Goal: Information Seeking & Learning: Learn about a topic

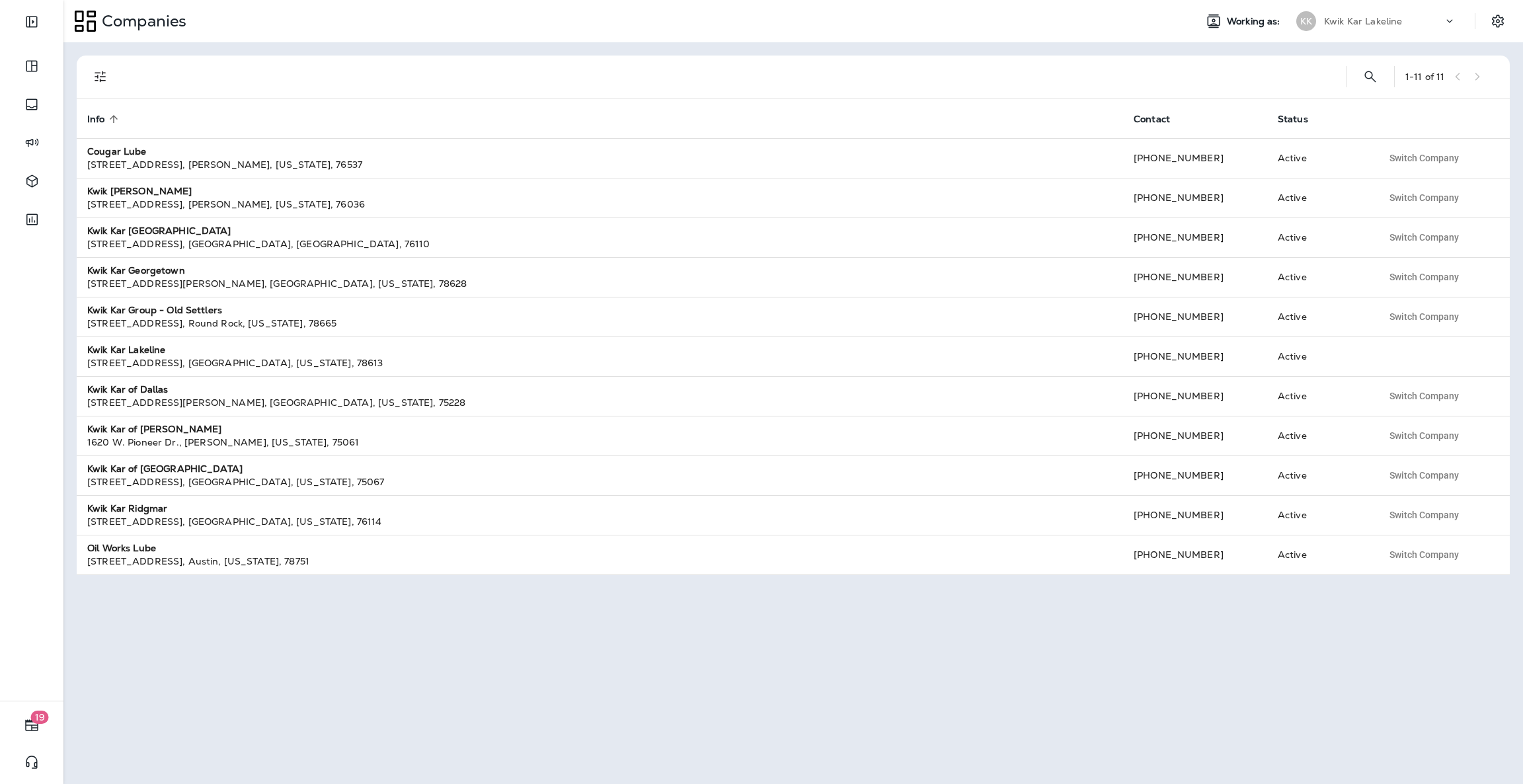
click at [1436, 12] on div "Kwik Kar Lakeline" at bounding box center [1383, 21] width 119 height 20
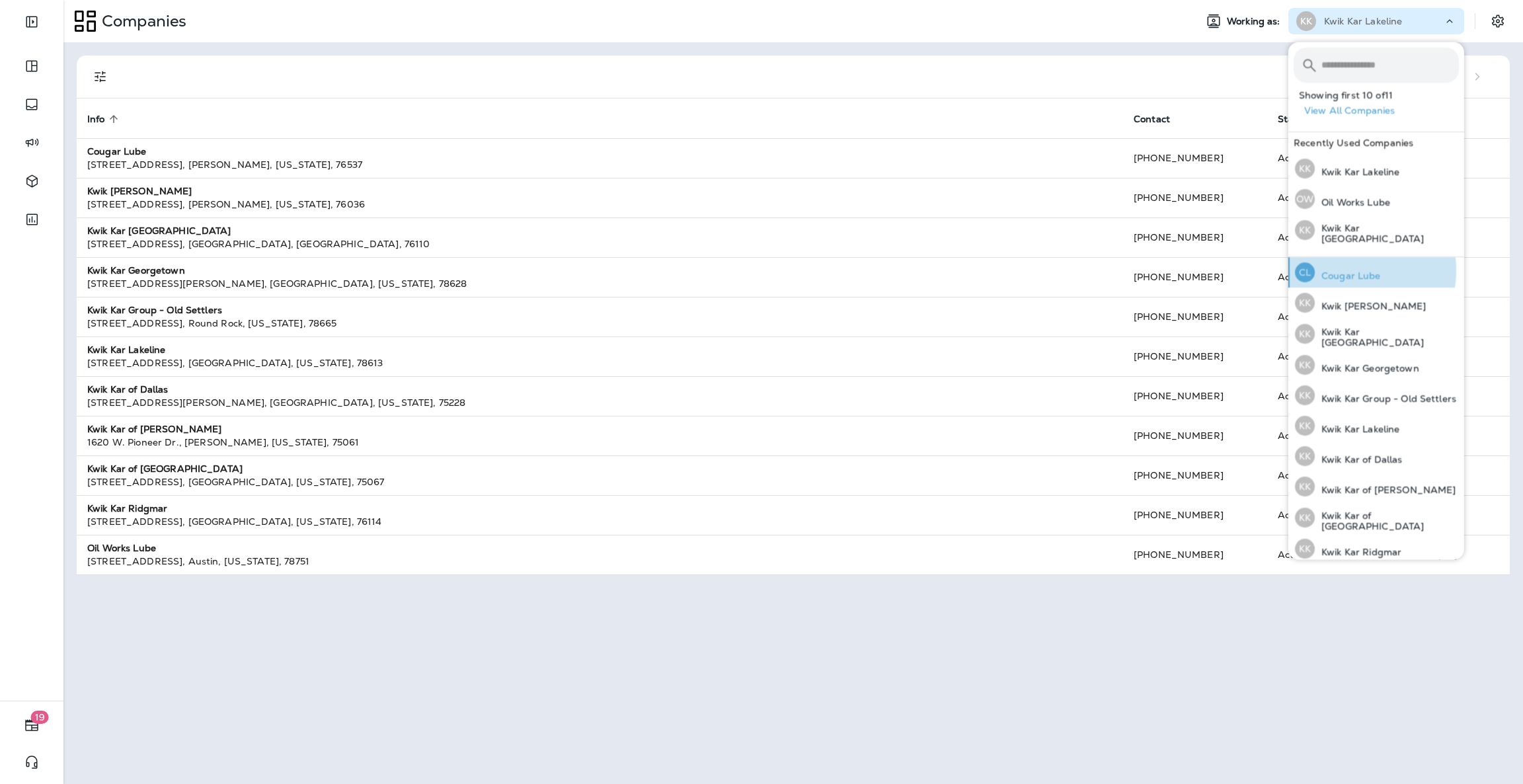
click at [1343, 271] on p "Cougar Lube" at bounding box center [1348, 276] width 66 height 10
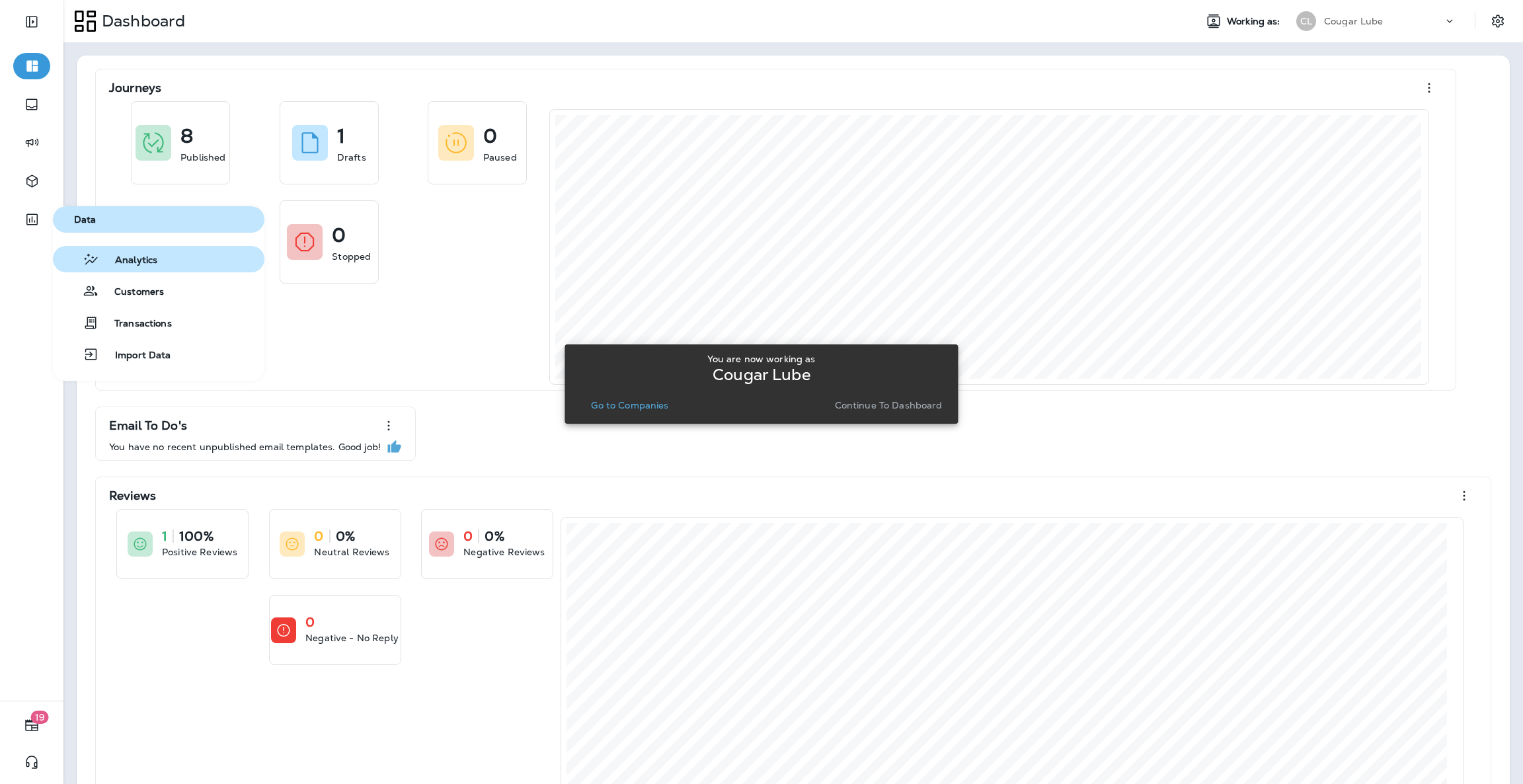
click at [105, 260] on span "Analytics" at bounding box center [128, 260] width 58 height 13
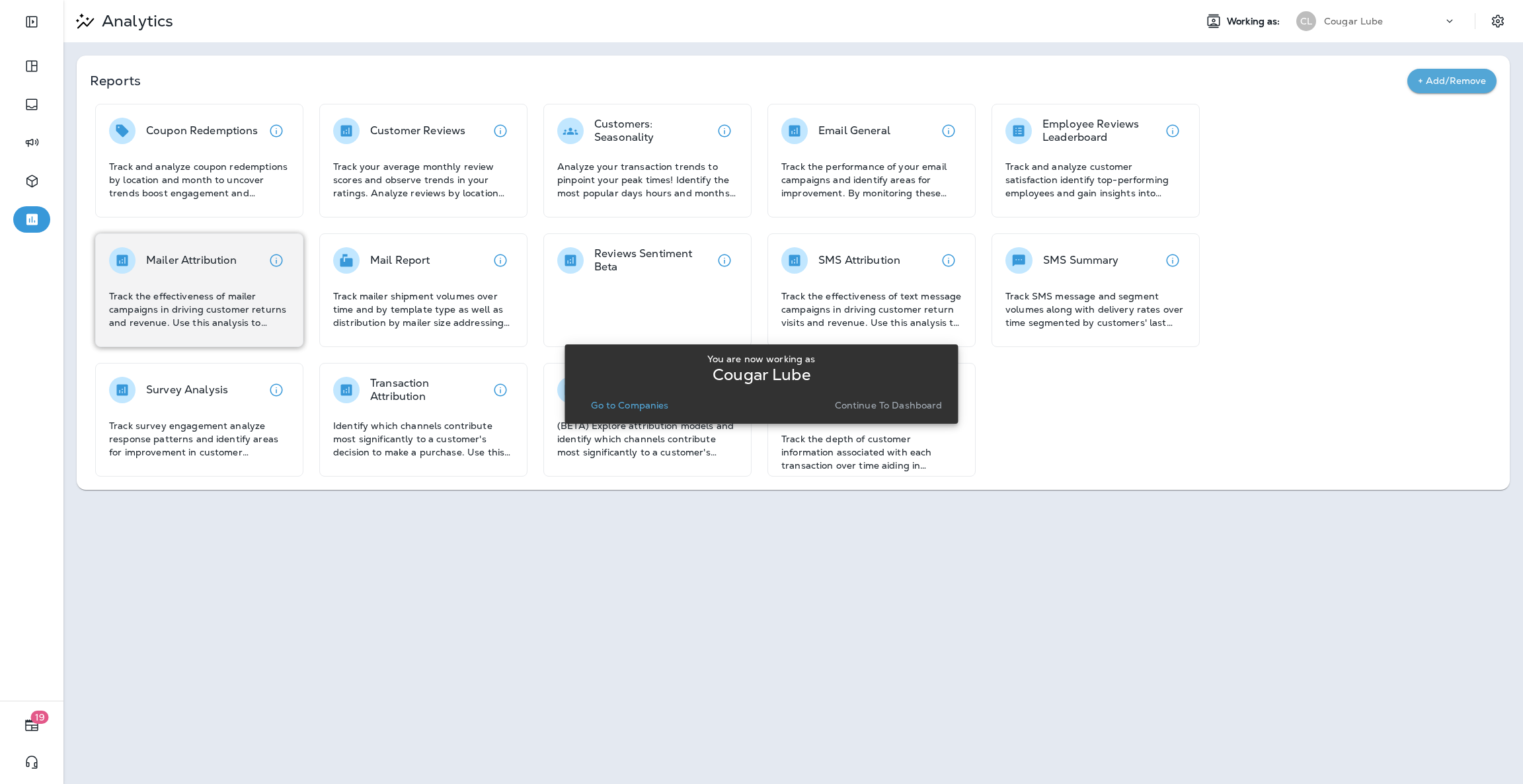
click at [142, 272] on div "Mailer Attribution" at bounding box center [172, 260] width 128 height 27
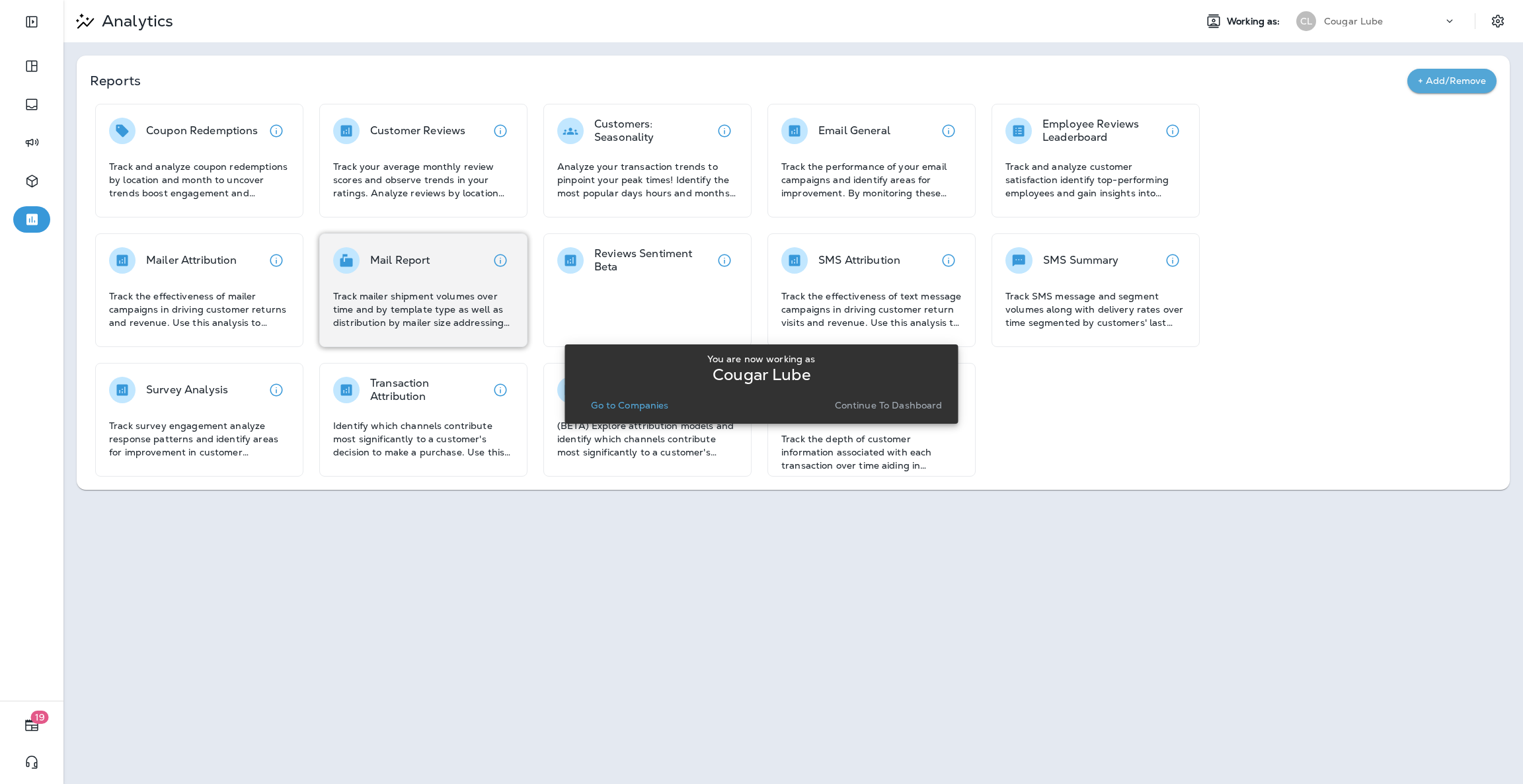
click at [345, 305] on p "Track mailer shipment volumes over time and by template type as well as distrib…" at bounding box center [424, 310] width 180 height 40
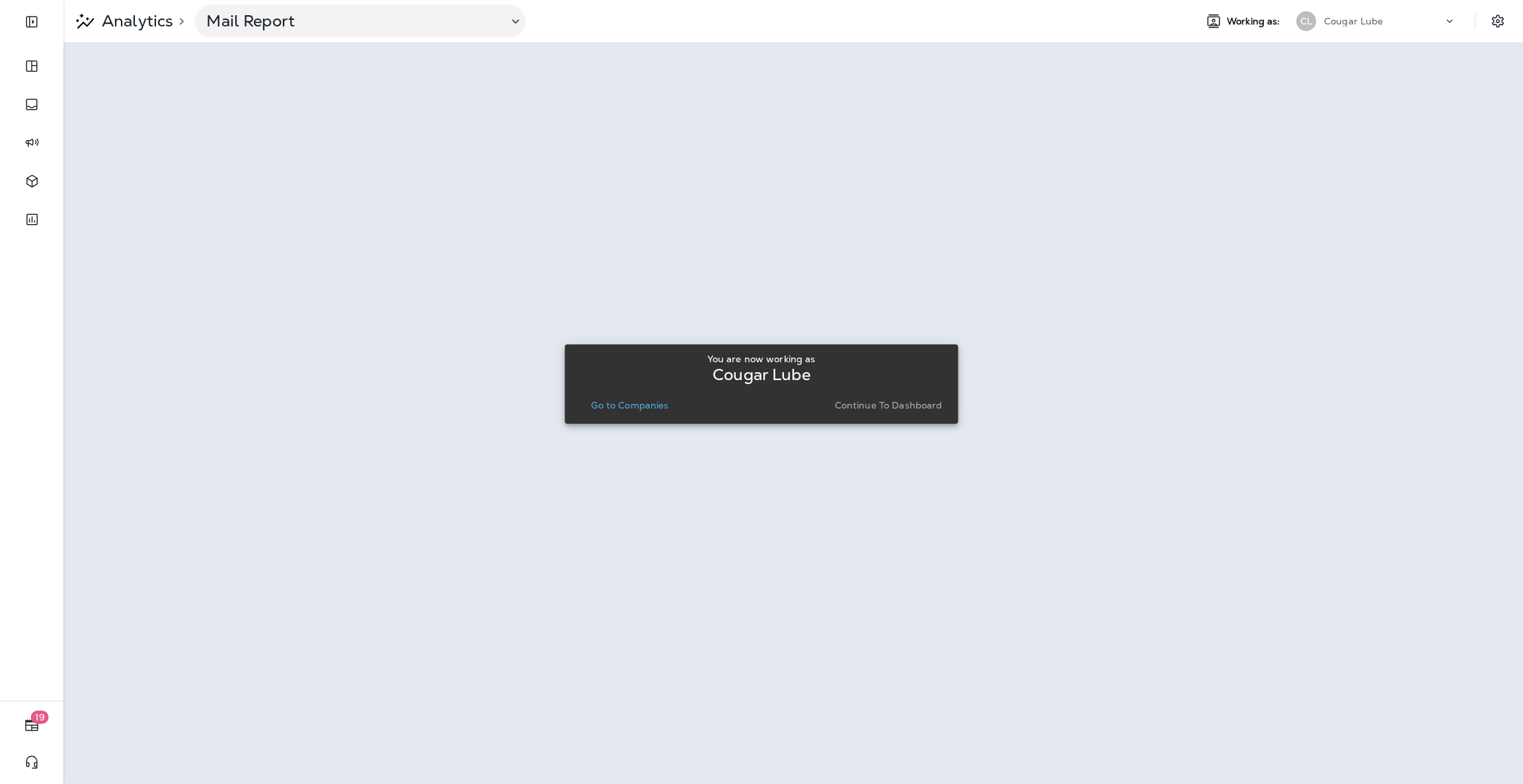
click at [894, 405] on p "Continue to Dashboard" at bounding box center [889, 405] width 108 height 10
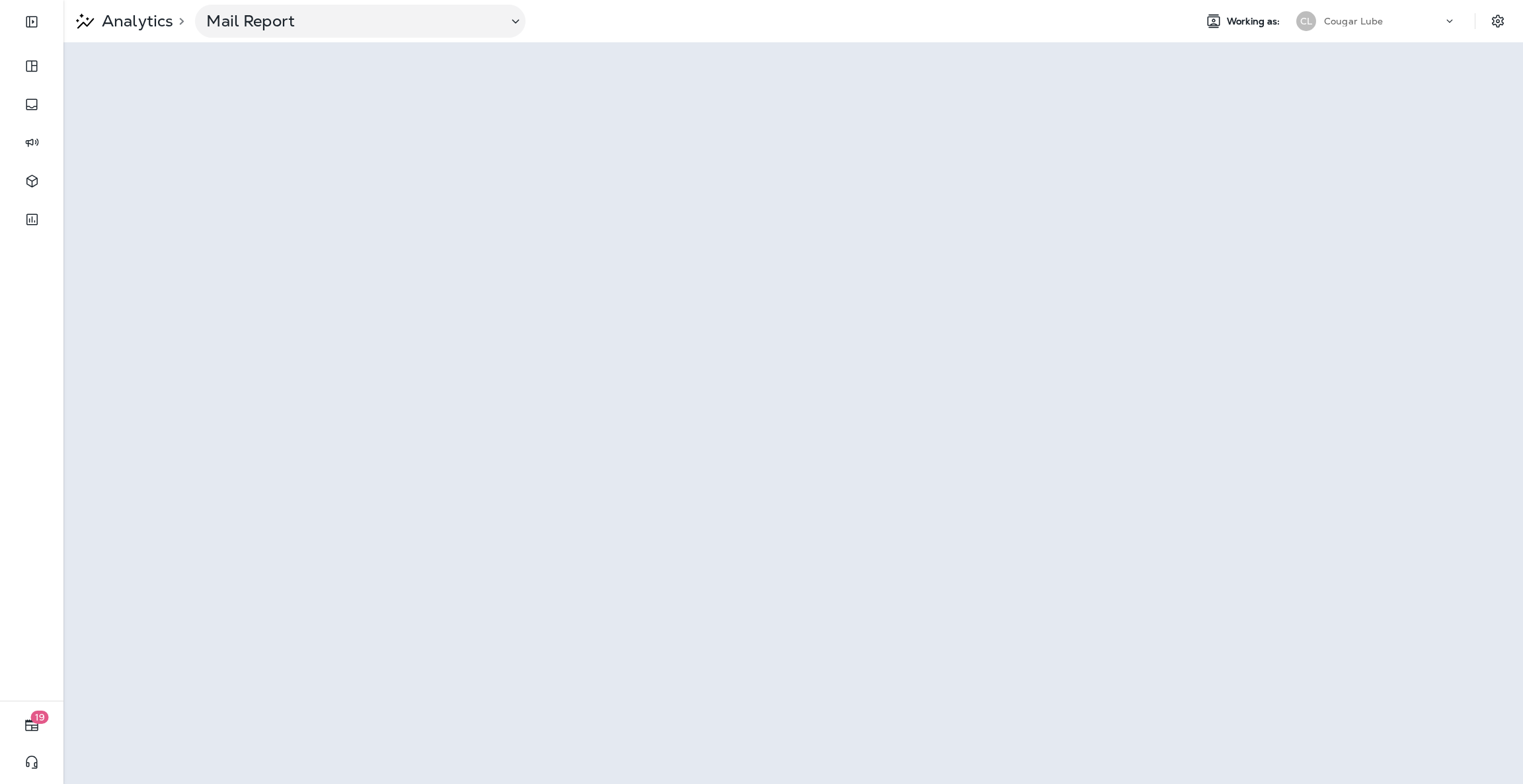
click at [1439, 22] on div "Cougar Lube" at bounding box center [1383, 21] width 119 height 20
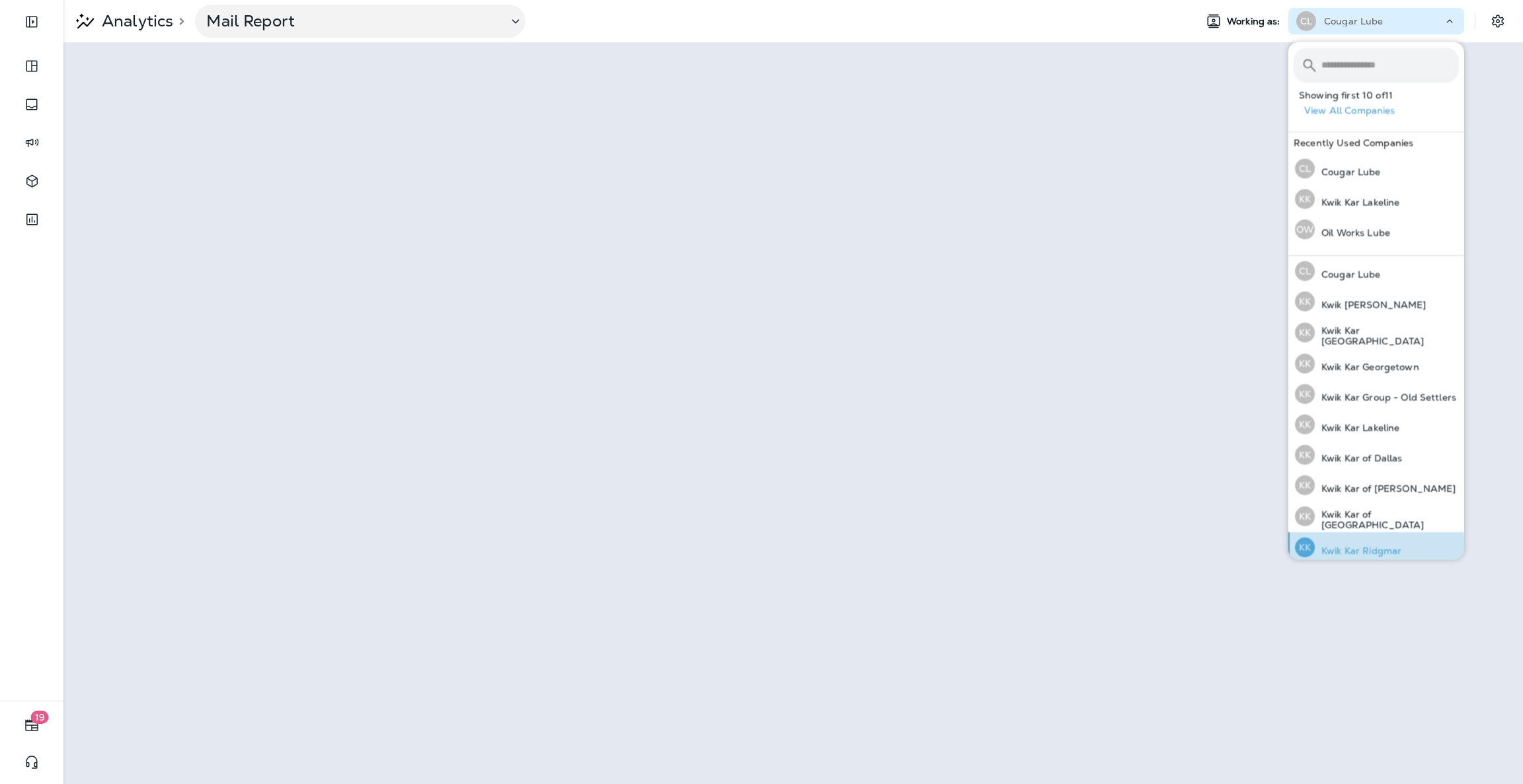
click at [1376, 547] on p "Kwik Kar Ridgmar" at bounding box center [1358, 550] width 87 height 10
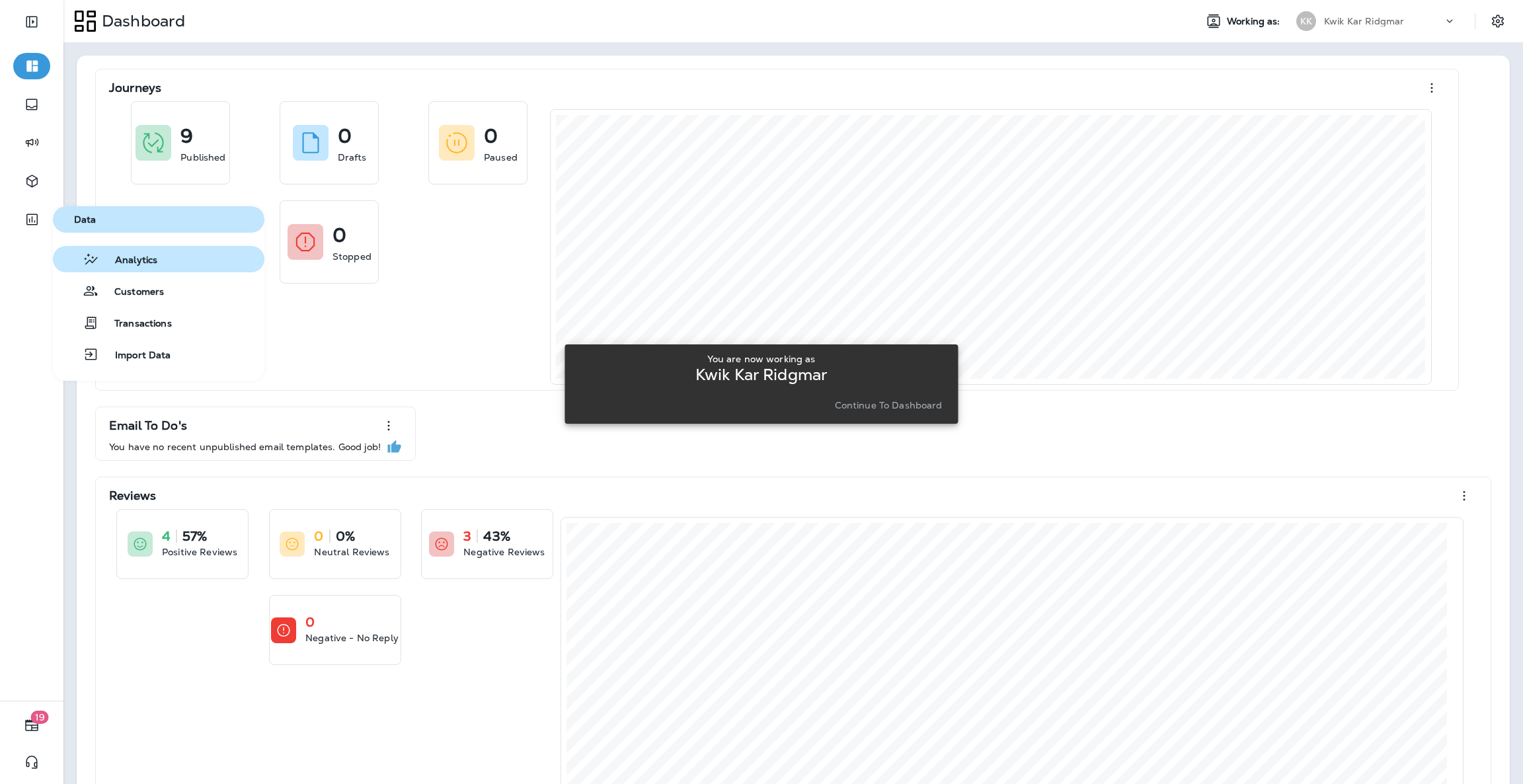
click at [137, 255] on span "Analytics" at bounding box center [128, 260] width 58 height 13
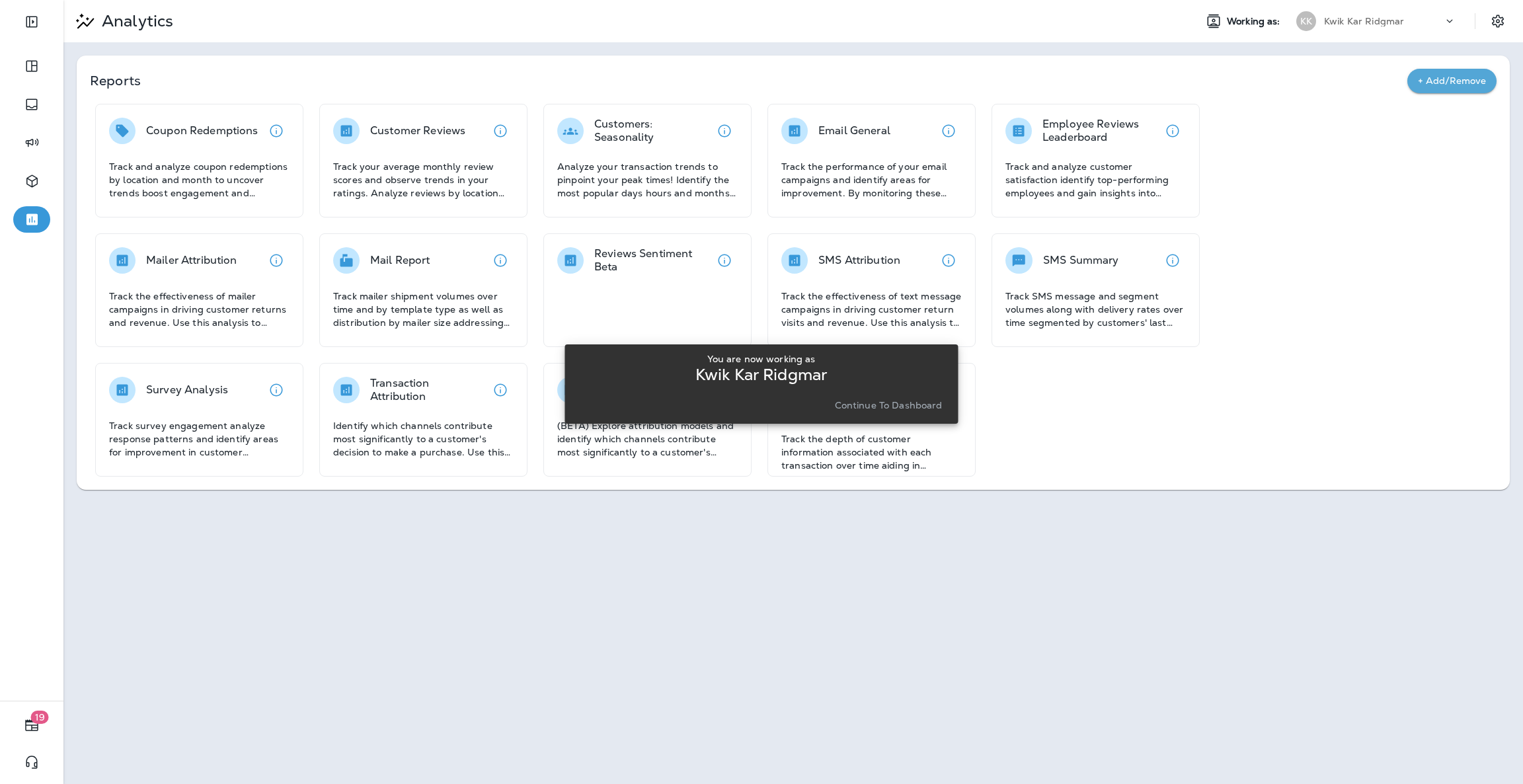
click at [857, 413] on button "Continue to Dashboard" at bounding box center [889, 405] width 118 height 18
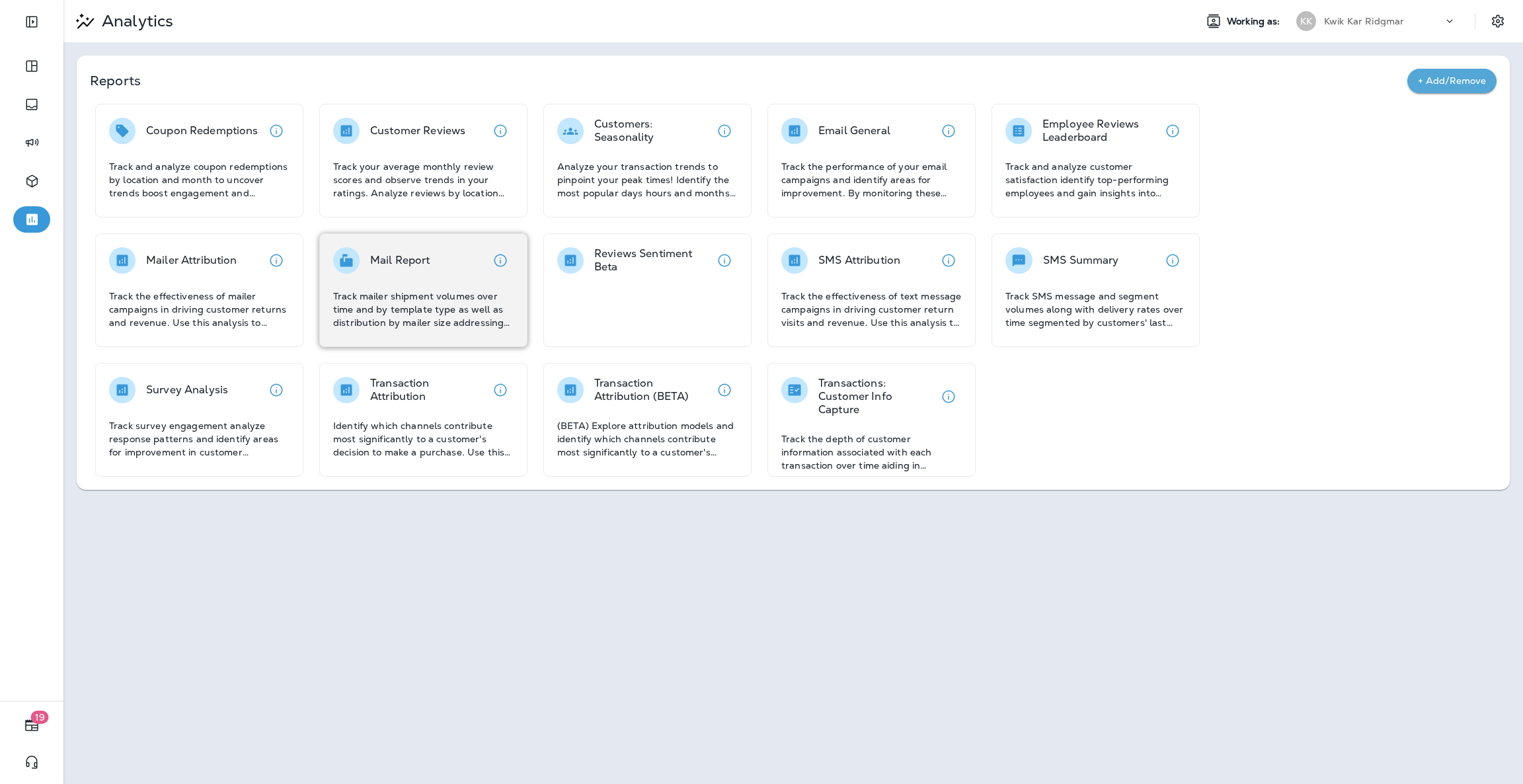
click at [459, 297] on p "Track mailer shipment volumes over time and by template type as well as distrib…" at bounding box center [424, 310] width 180 height 40
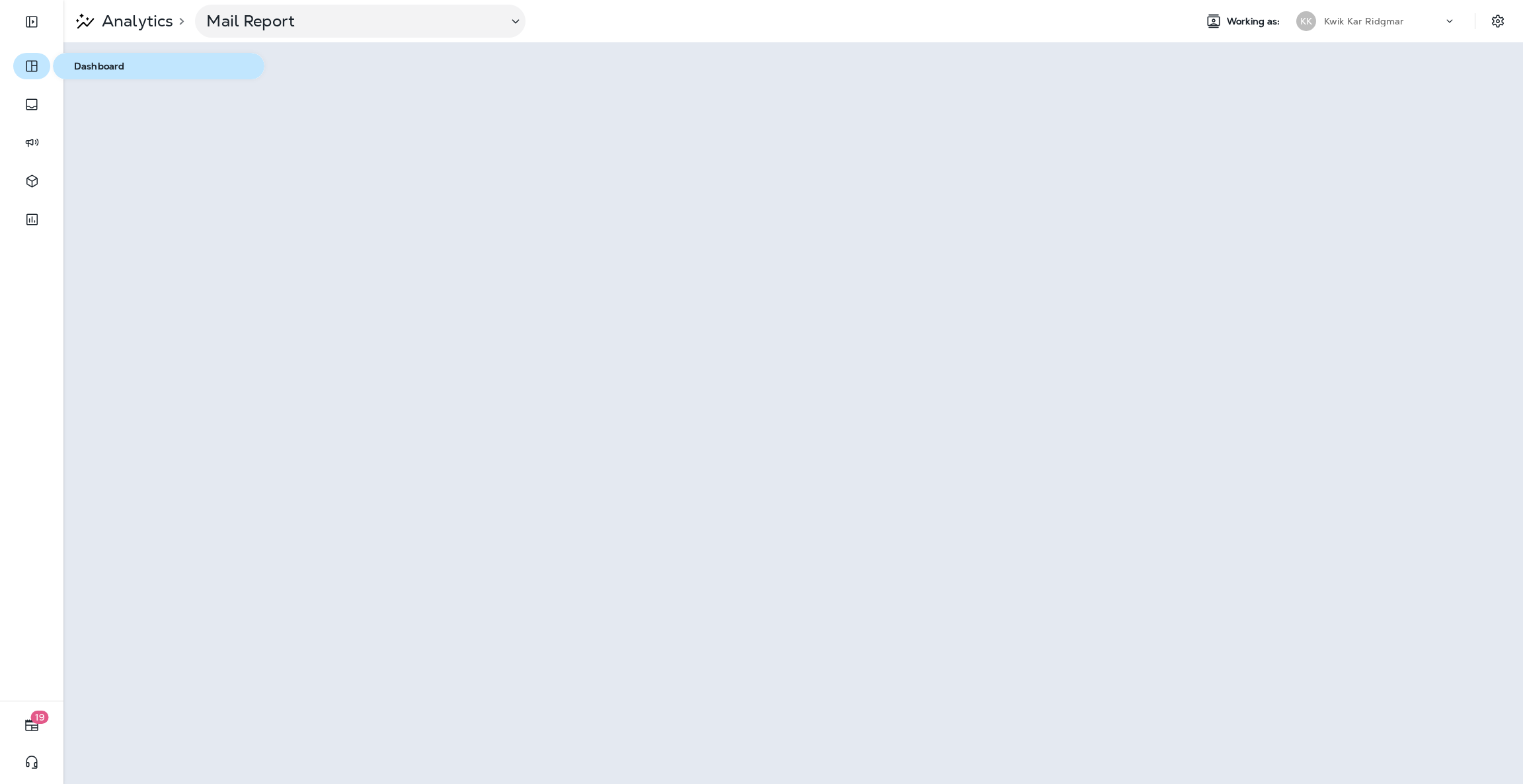
click at [35, 78] on button "button" at bounding box center [32, 67] width 37 height 27
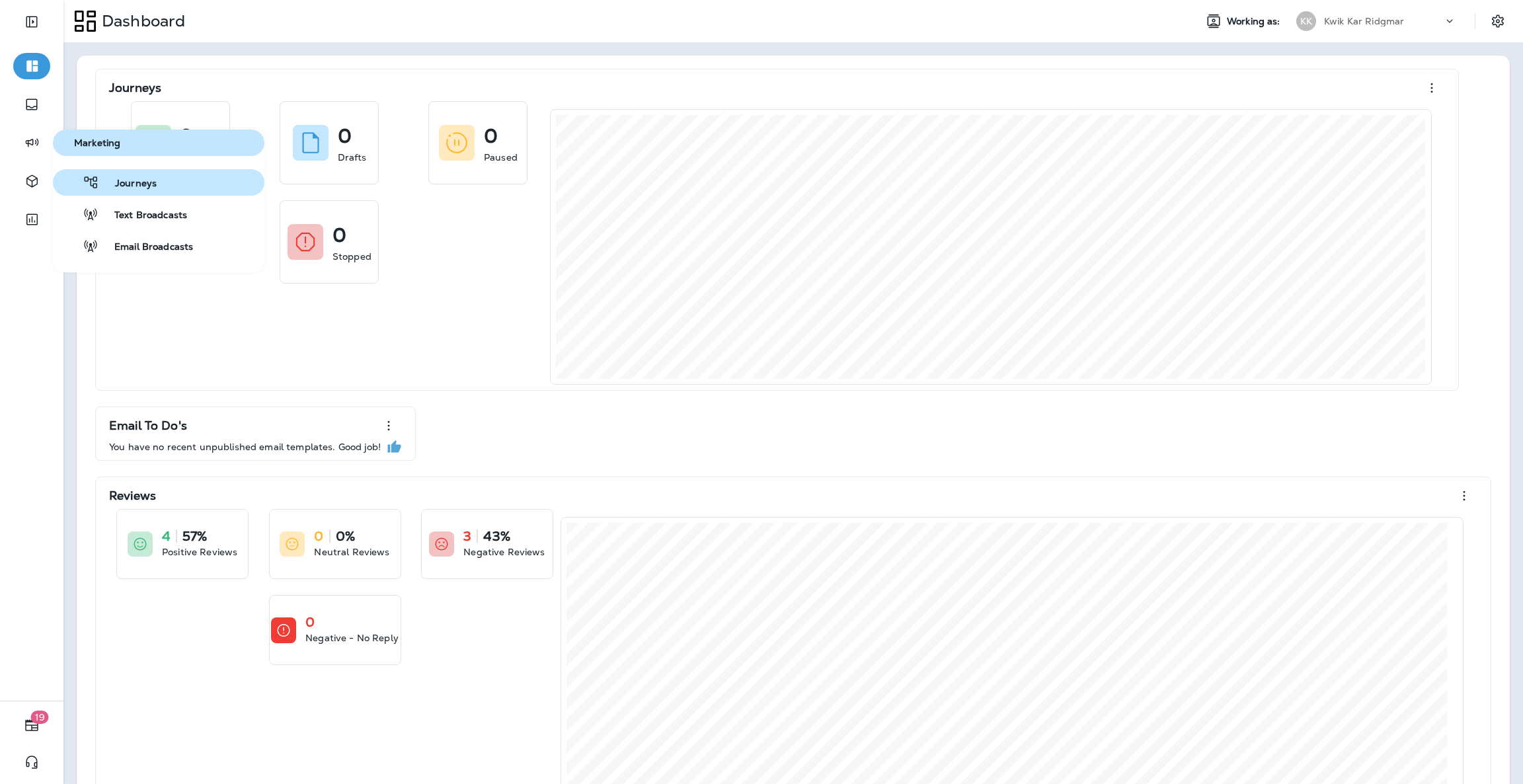
click at [113, 180] on span "Journeys" at bounding box center [128, 183] width 58 height 13
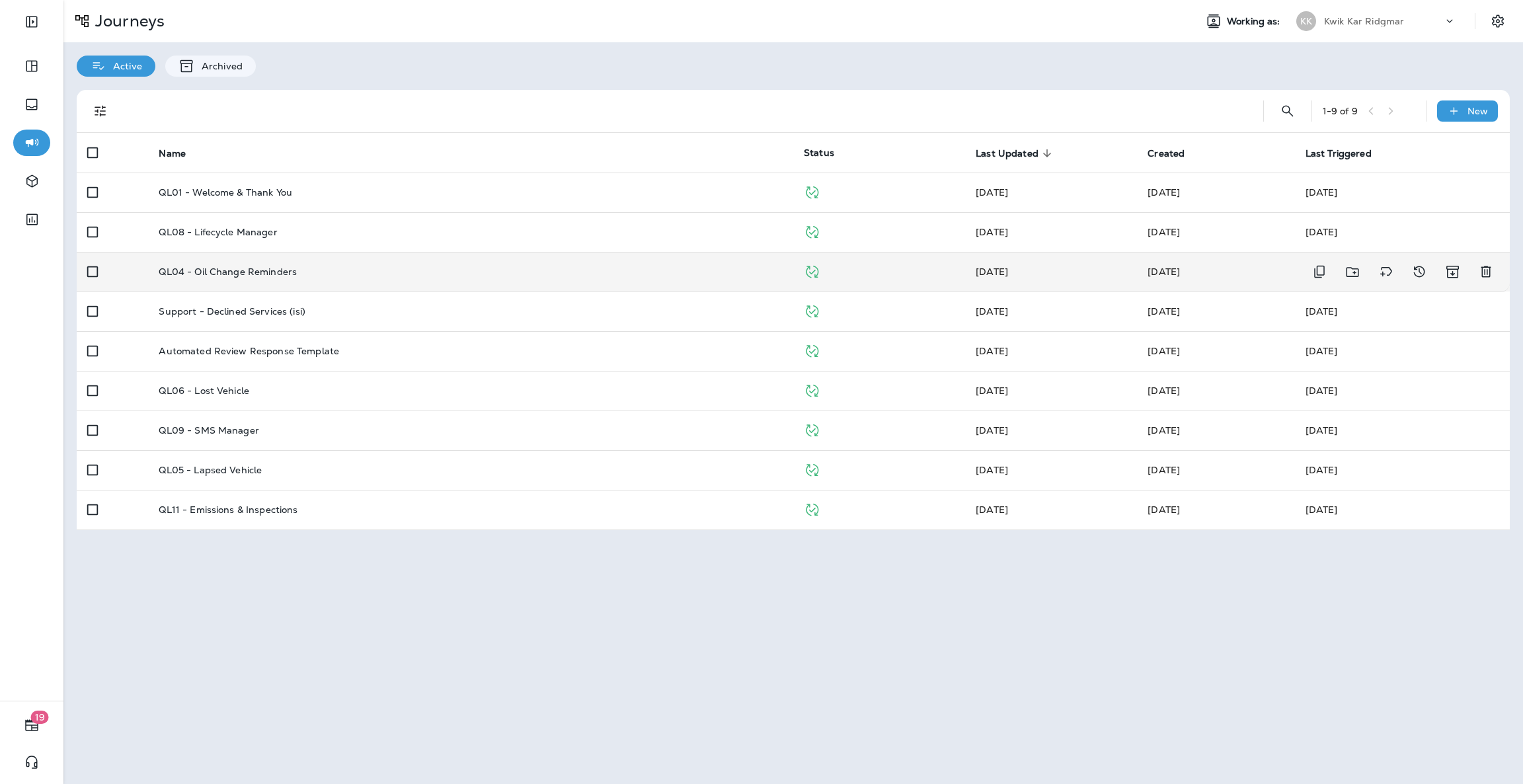
click at [287, 280] on td "QL04 - Oil Change Reminders" at bounding box center [470, 272] width 645 height 40
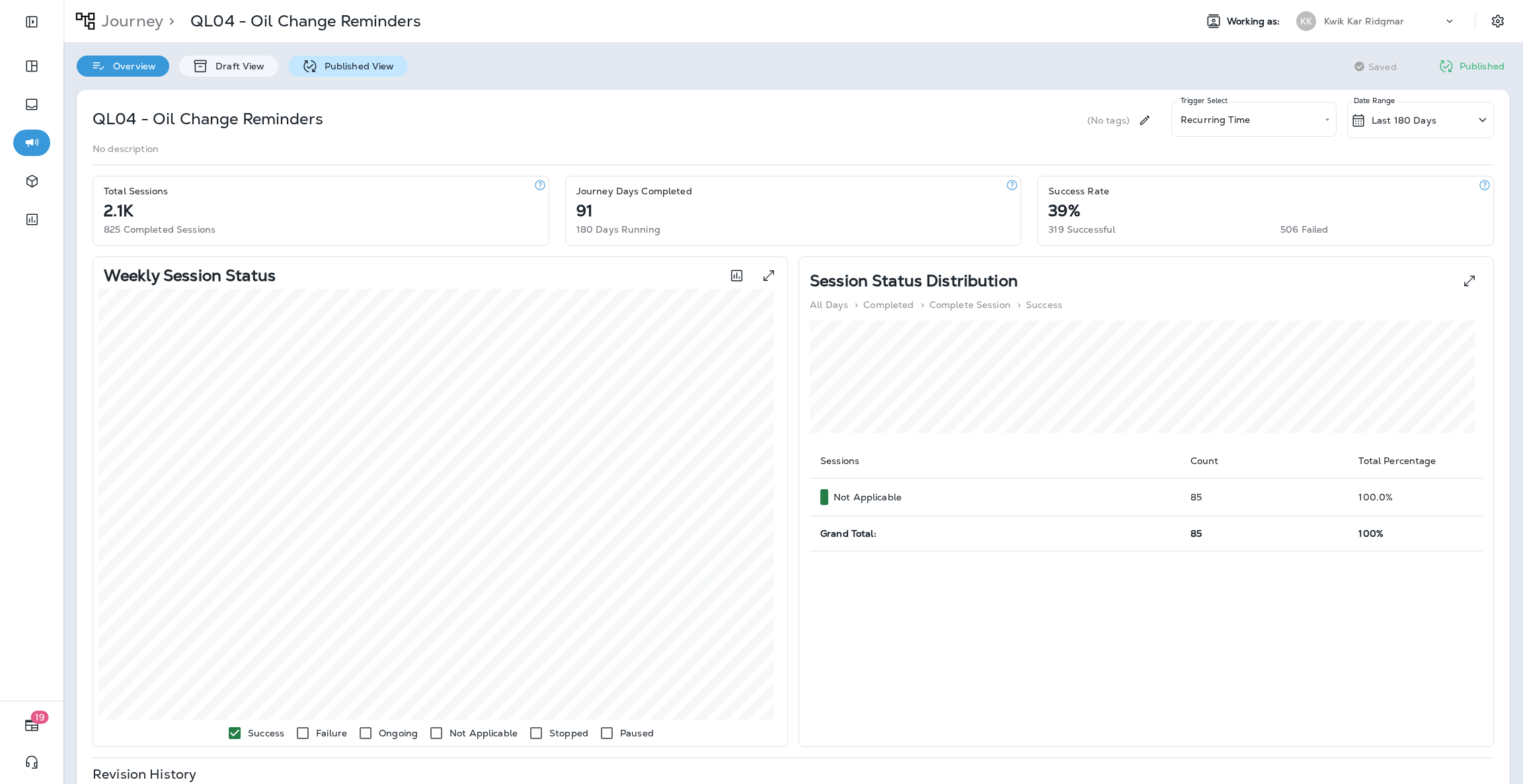
click at [320, 67] on p "Published View" at bounding box center [357, 66] width 77 height 10
